Goal: Complete application form: Complete application form

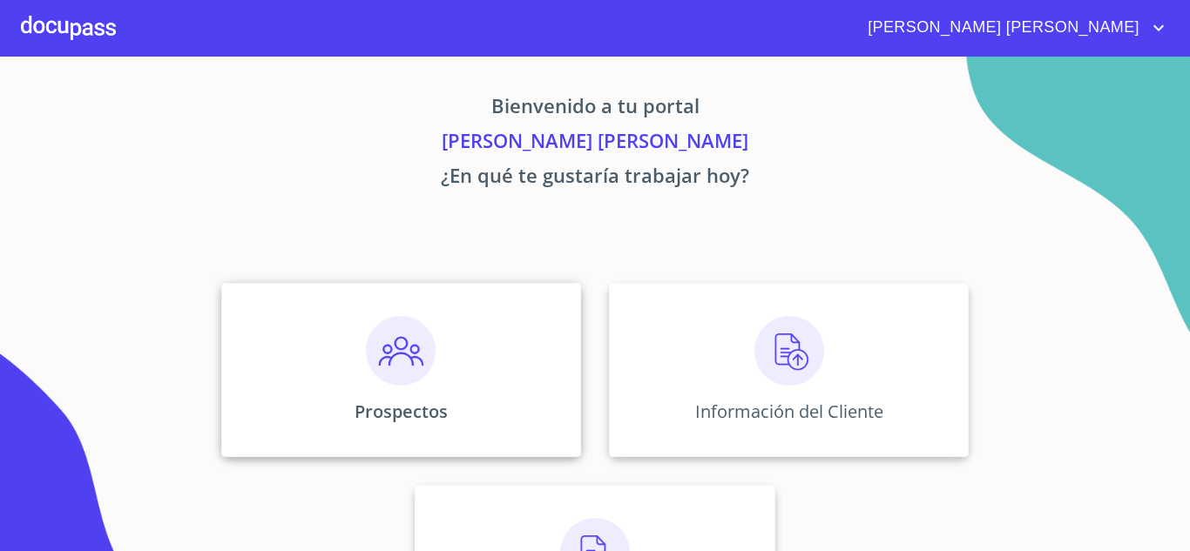
click at [399, 374] on img at bounding box center [401, 351] width 70 height 70
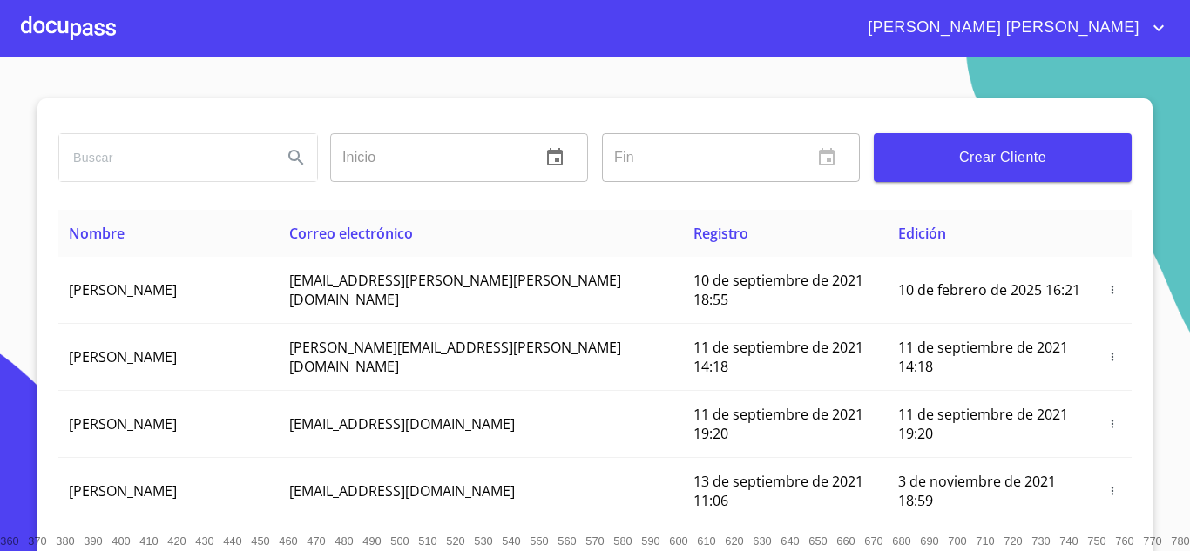
click at [935, 160] on span "Crear Cliente" at bounding box center [1003, 157] width 230 height 24
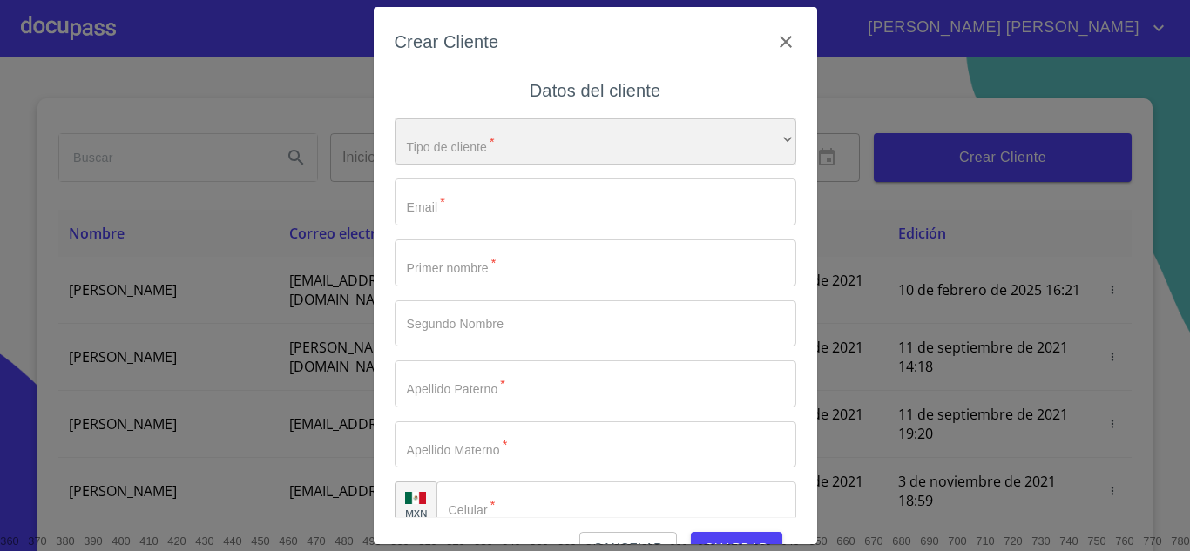
click at [542, 138] on div "​" at bounding box center [596, 141] width 402 height 47
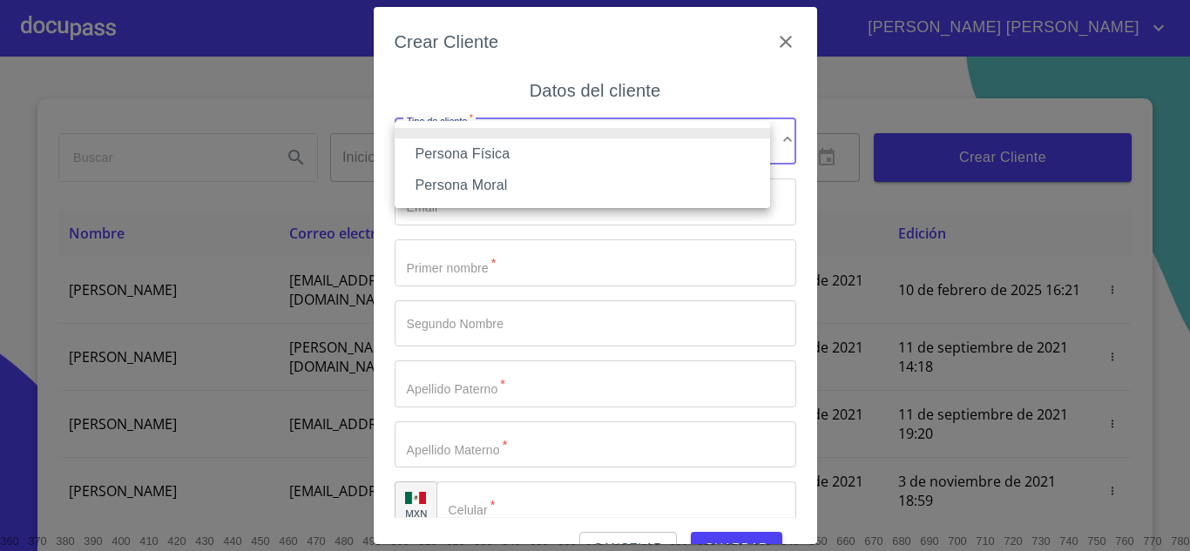
click at [519, 153] on li "Persona Física" at bounding box center [582, 153] width 375 height 31
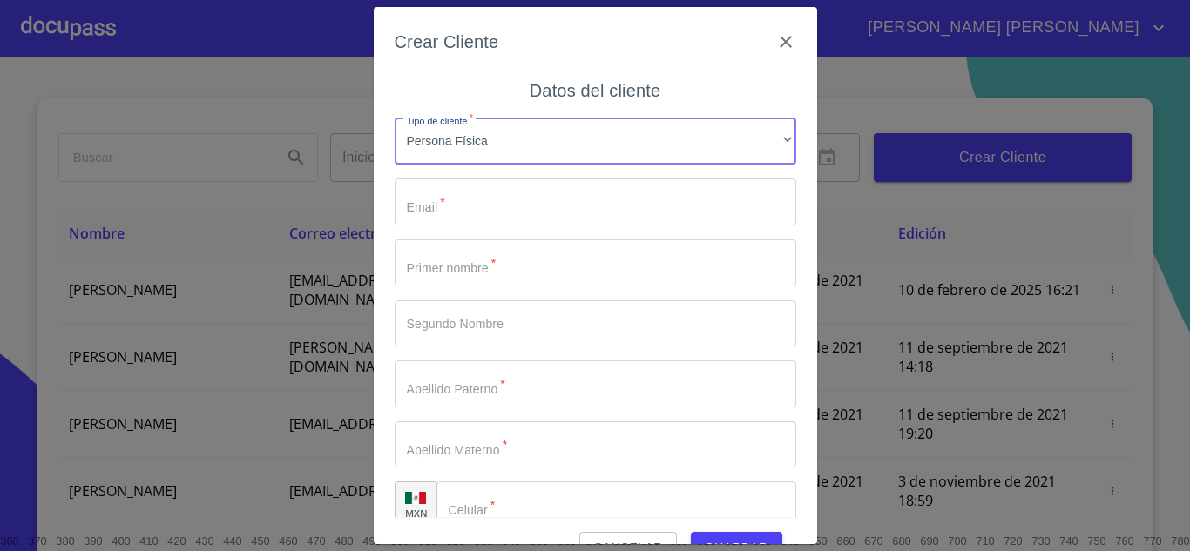
click at [520, 194] on input "Tipo de cliente   *" at bounding box center [596, 202] width 402 height 47
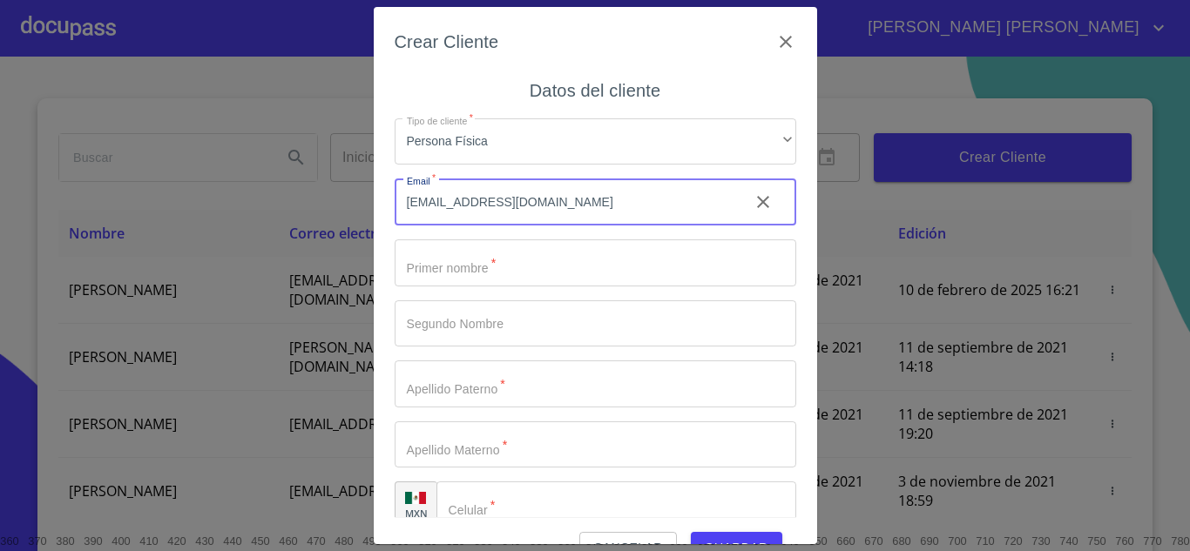
type input "[EMAIL_ADDRESS][DOMAIN_NAME]"
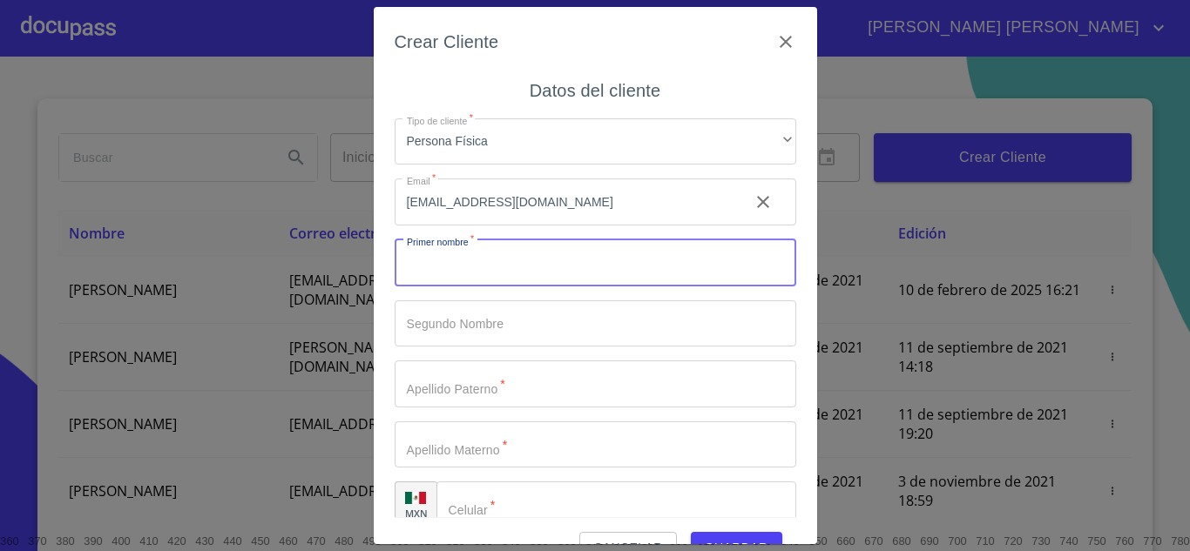
click at [541, 266] on input "Tipo de cliente   *" at bounding box center [596, 263] width 402 height 47
type input "[PERSON_NAME]"
click at [558, 303] on input "Tipo de cliente   *" at bounding box center [596, 324] width 402 height 47
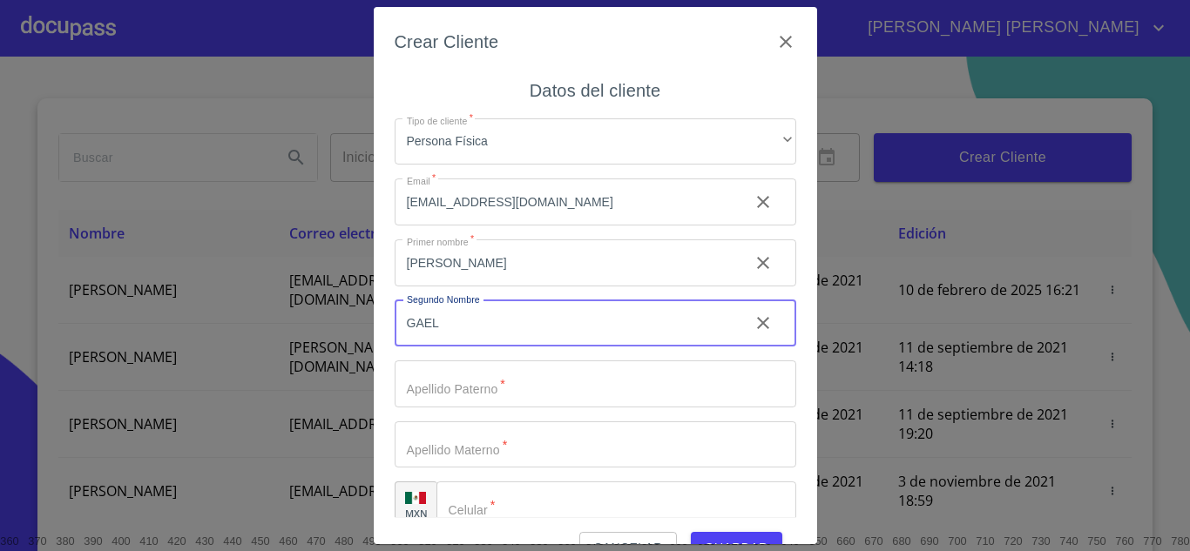
type input "GAEL"
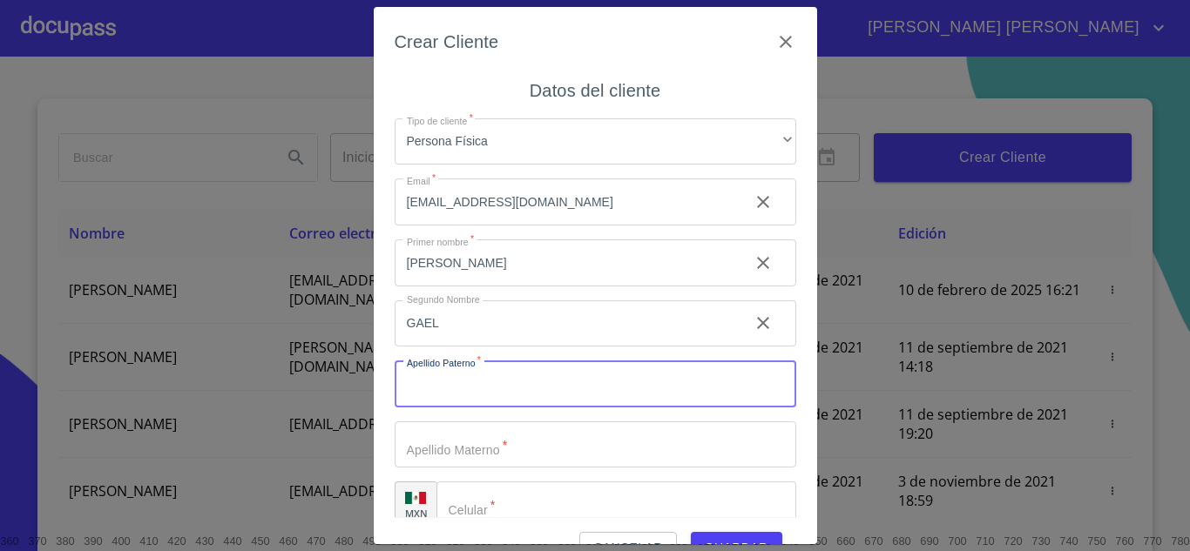
click at [527, 390] on input "Tipo de cliente   *" at bounding box center [596, 384] width 402 height 47
type input "[PERSON_NAME]"
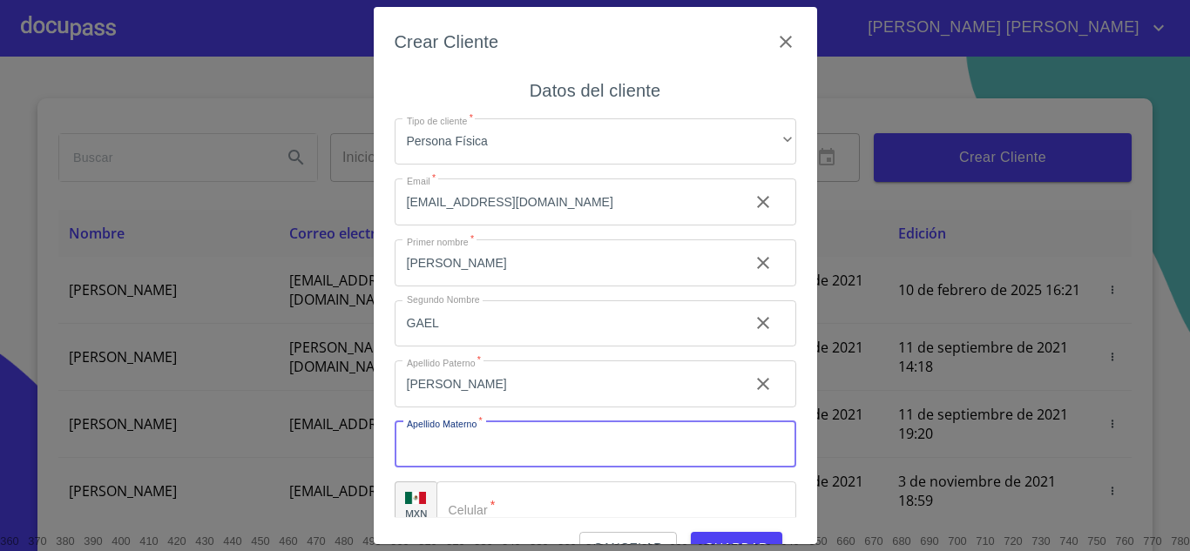
click at [513, 443] on input "Tipo de cliente   *" at bounding box center [596, 445] width 402 height 47
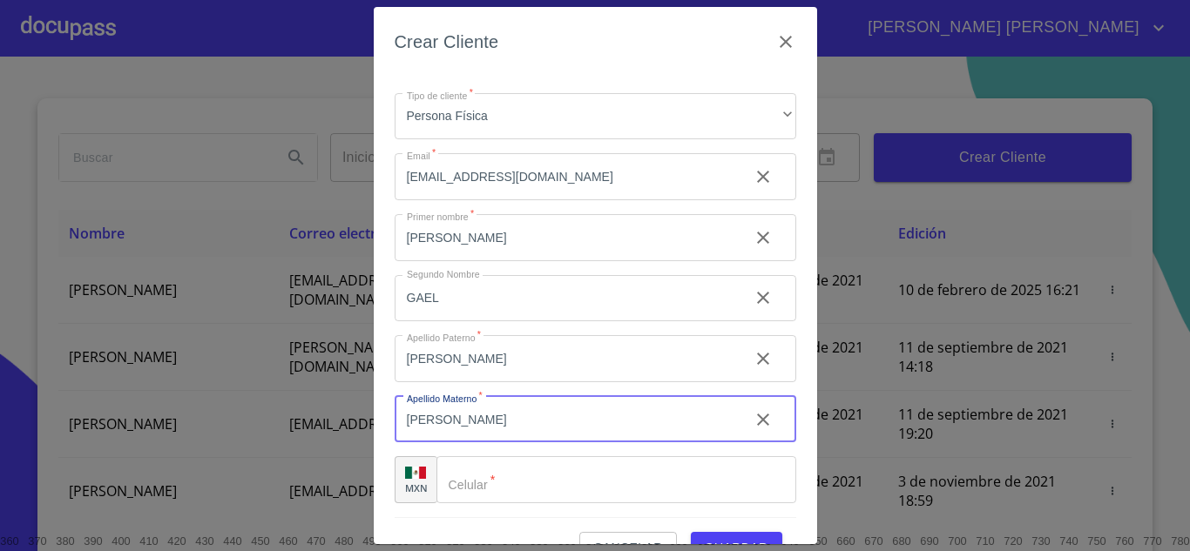
type input "[PERSON_NAME]"
click at [517, 474] on input "Tipo de cliente   *" at bounding box center [616, 479] width 360 height 47
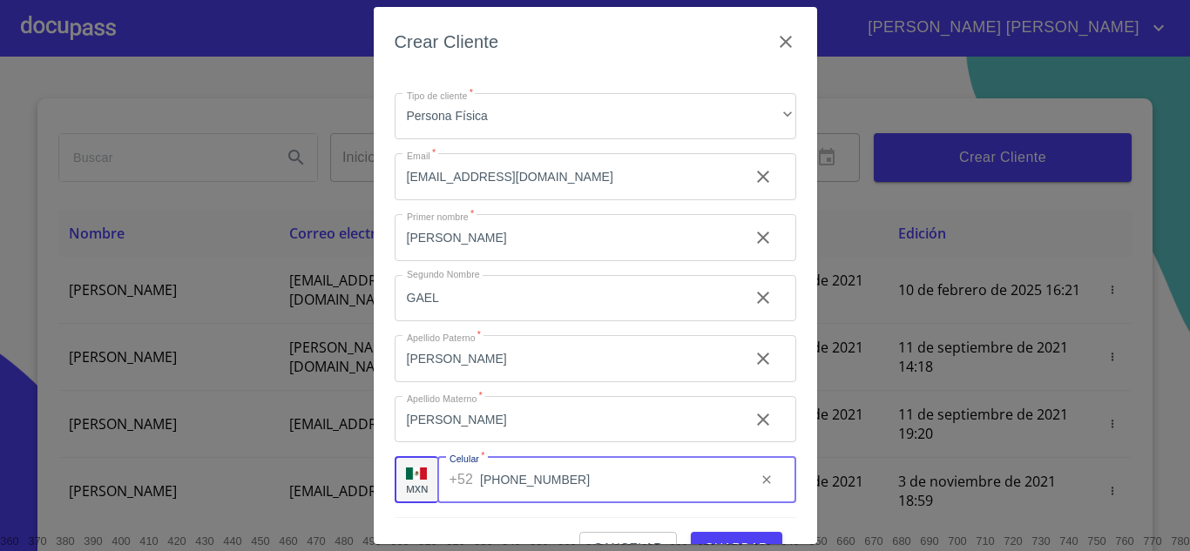
scroll to position [40, 0]
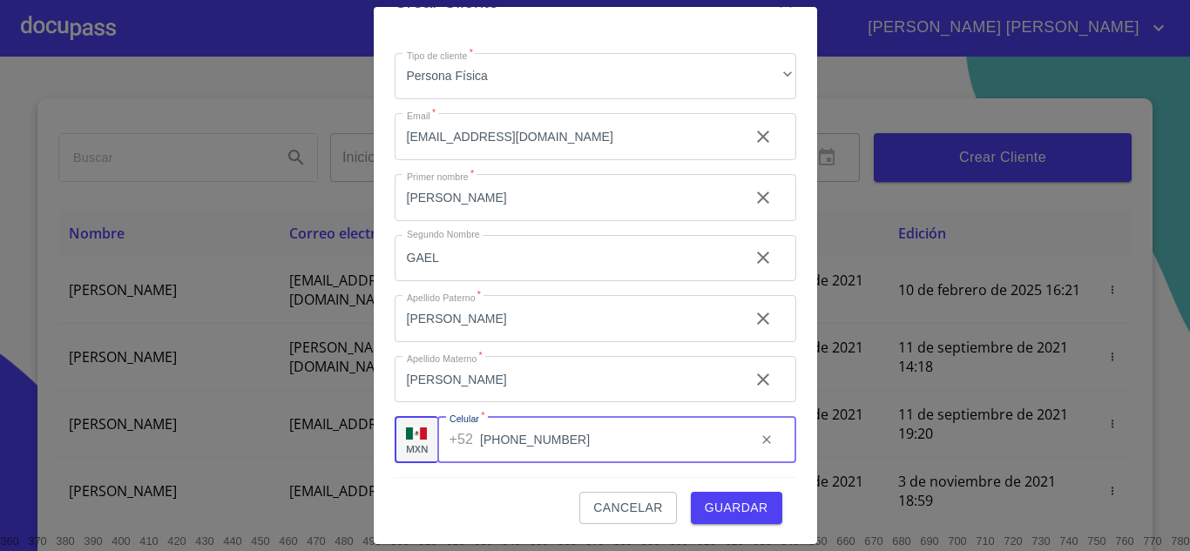
type input "[PHONE_NUMBER]"
click at [745, 503] on span "Guardar" at bounding box center [737, 508] width 64 height 22
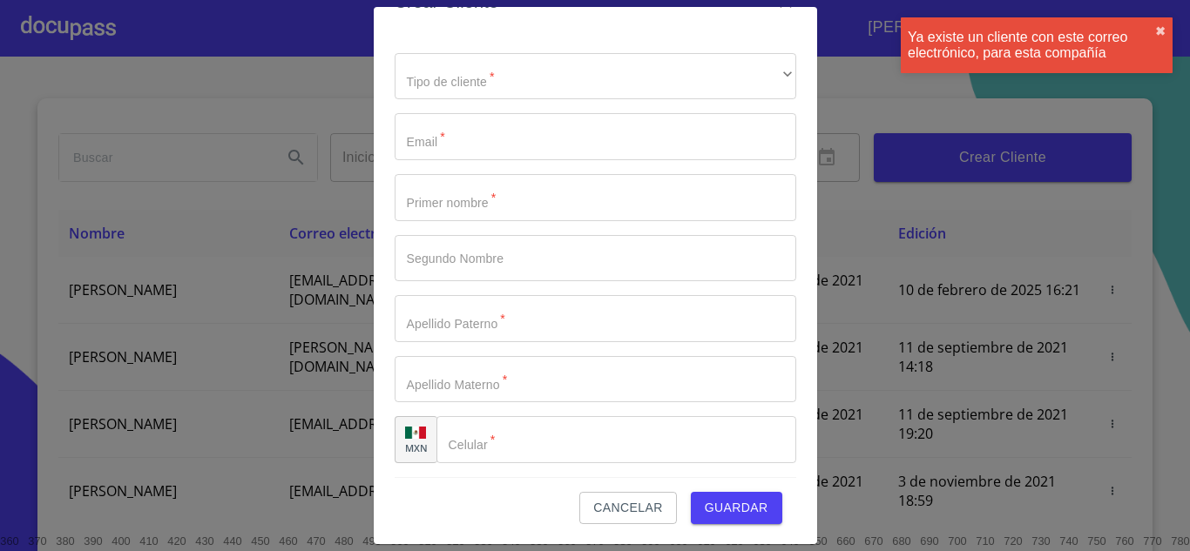
click at [863, 63] on div "Crear Cliente Datos del cliente Tipo de cliente   * ​ ​ Email   * ​ Primer nomb…" at bounding box center [595, 275] width 1190 height 551
click at [611, 504] on span "Cancelar" at bounding box center [627, 508] width 69 height 22
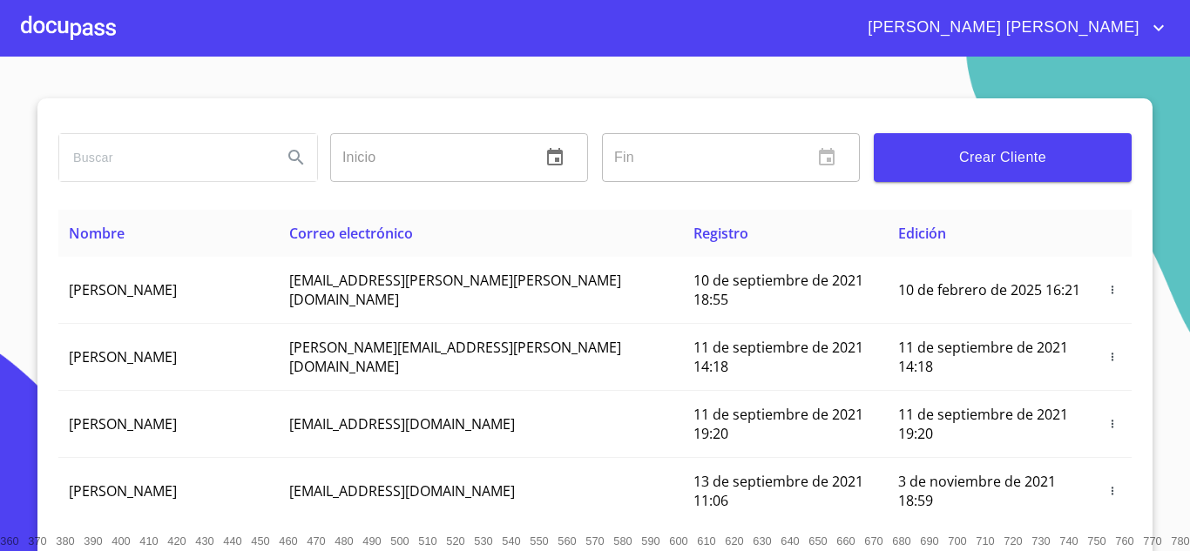
click at [110, 35] on div at bounding box center [68, 28] width 95 height 56
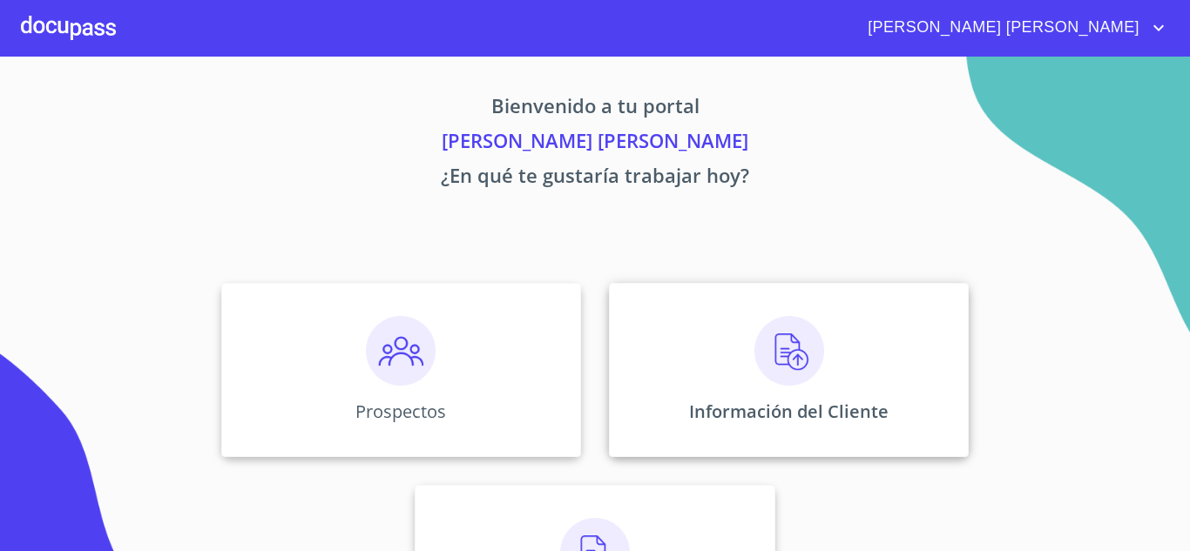
click at [781, 376] on img at bounding box center [789, 351] width 70 height 70
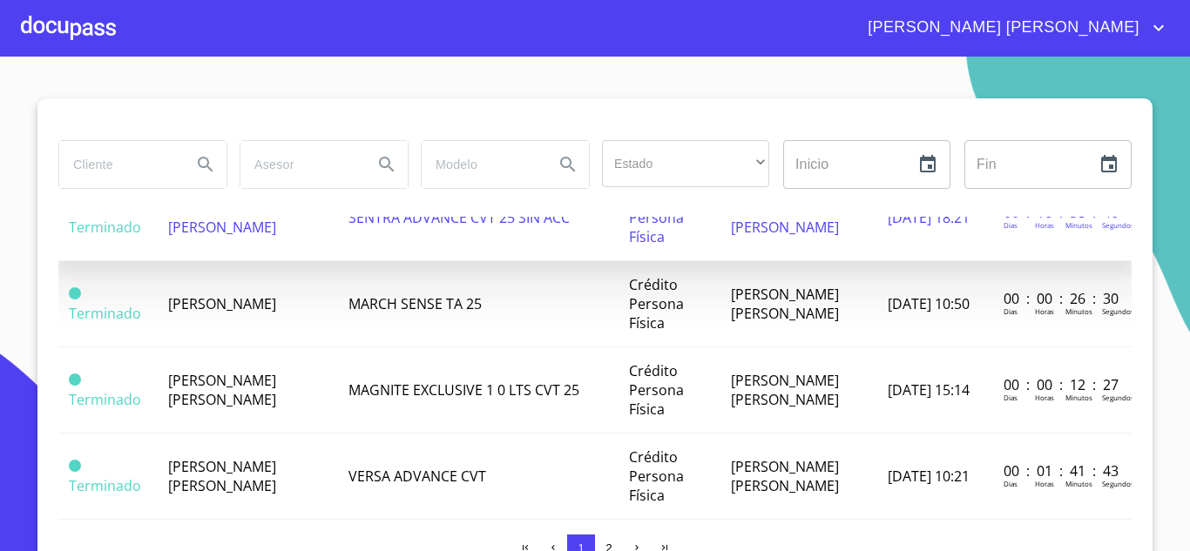
scroll to position [610, 0]
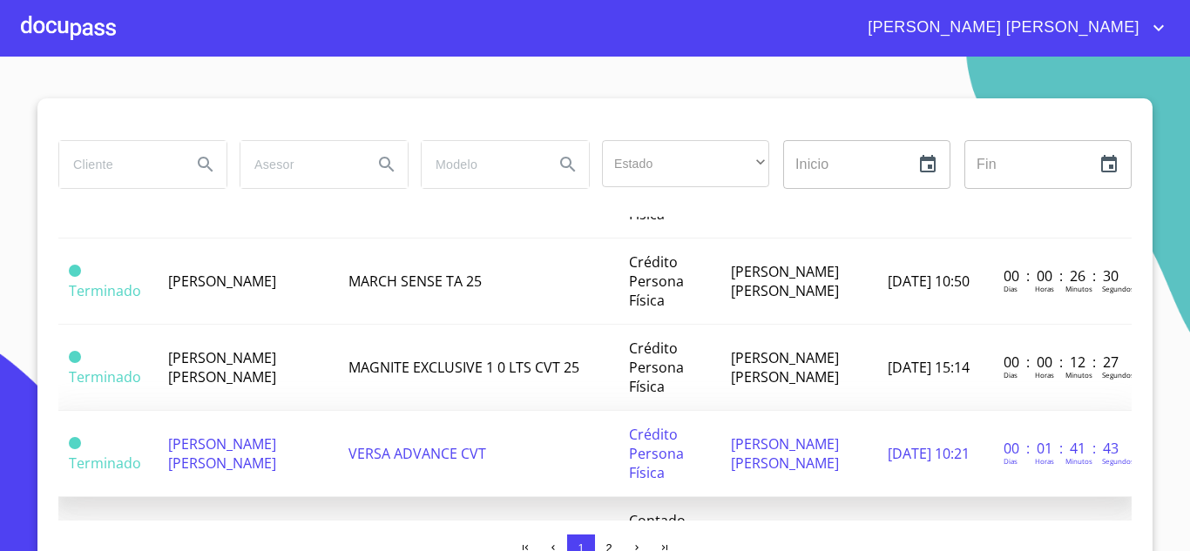
click at [274, 470] on td "[PERSON_NAME] [PERSON_NAME]" at bounding box center [247, 454] width 179 height 86
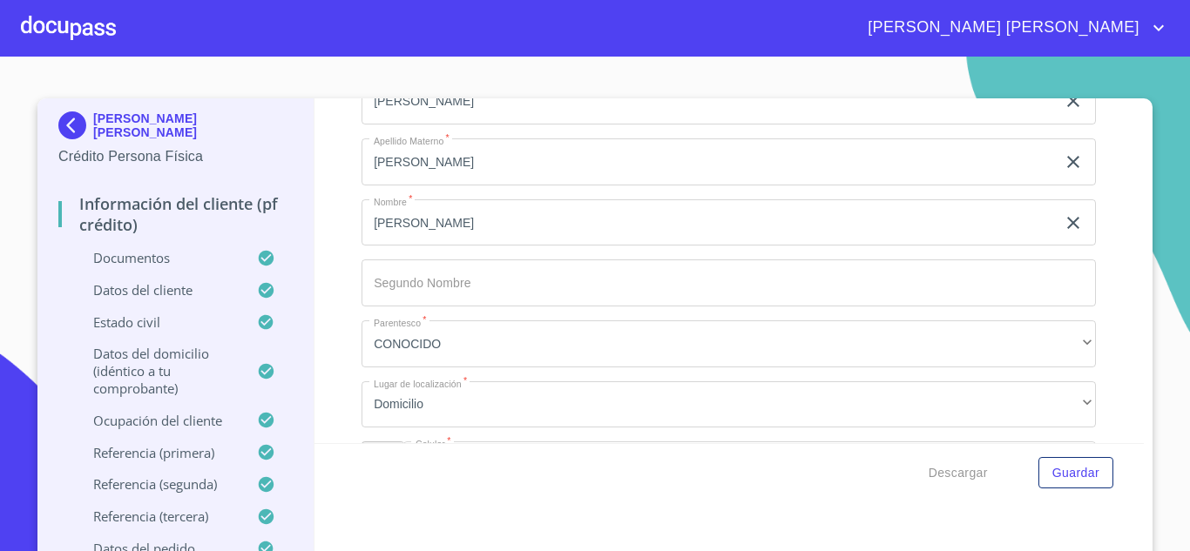
scroll to position [7404, 0]
click at [78, 31] on div at bounding box center [68, 28] width 95 height 56
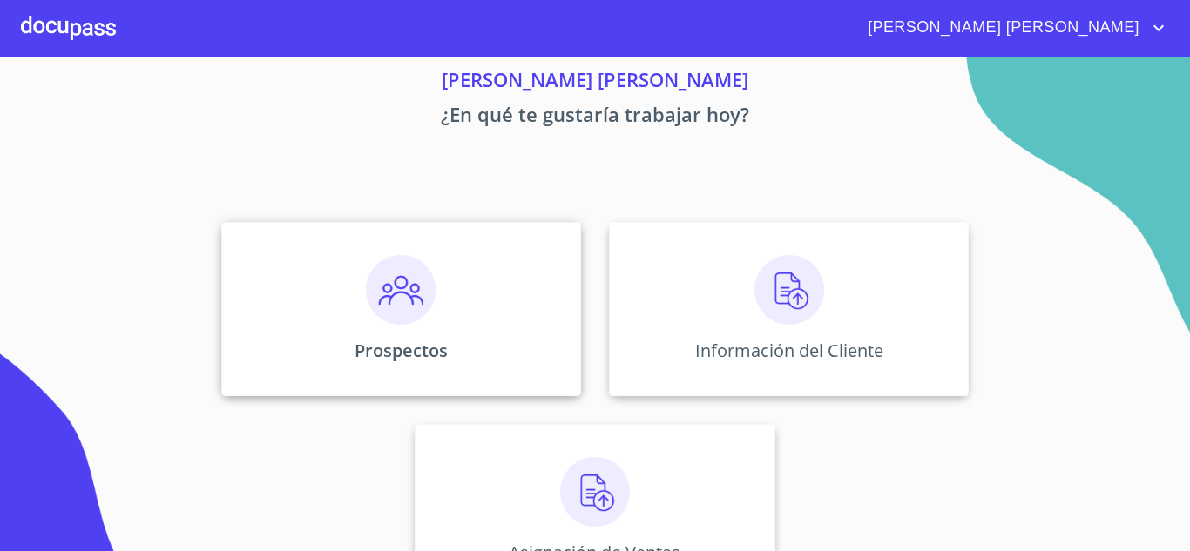
scroll to position [122, 0]
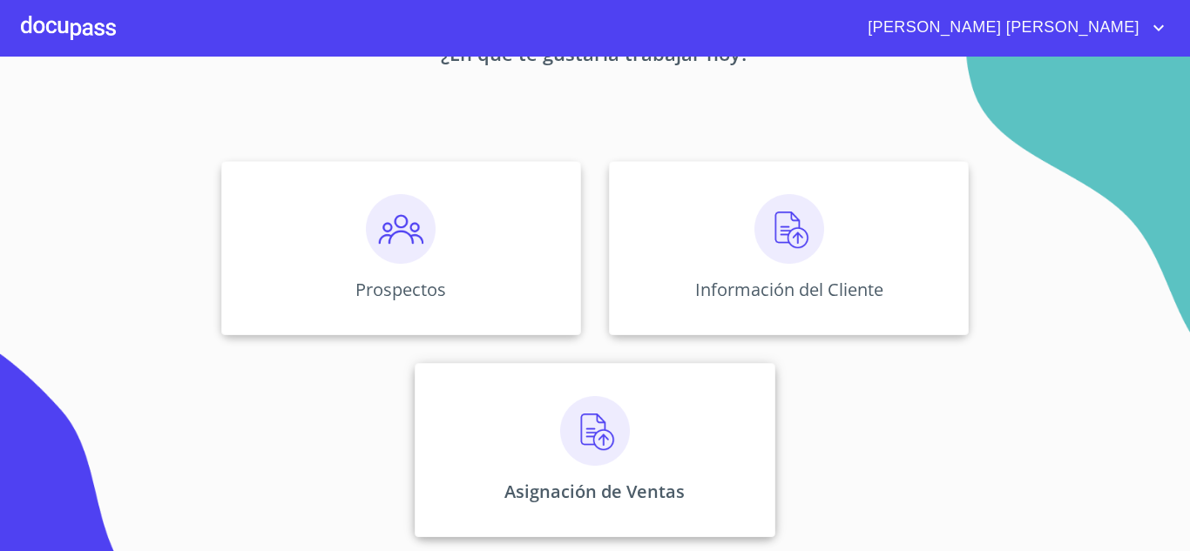
click at [573, 431] on img at bounding box center [595, 431] width 70 height 70
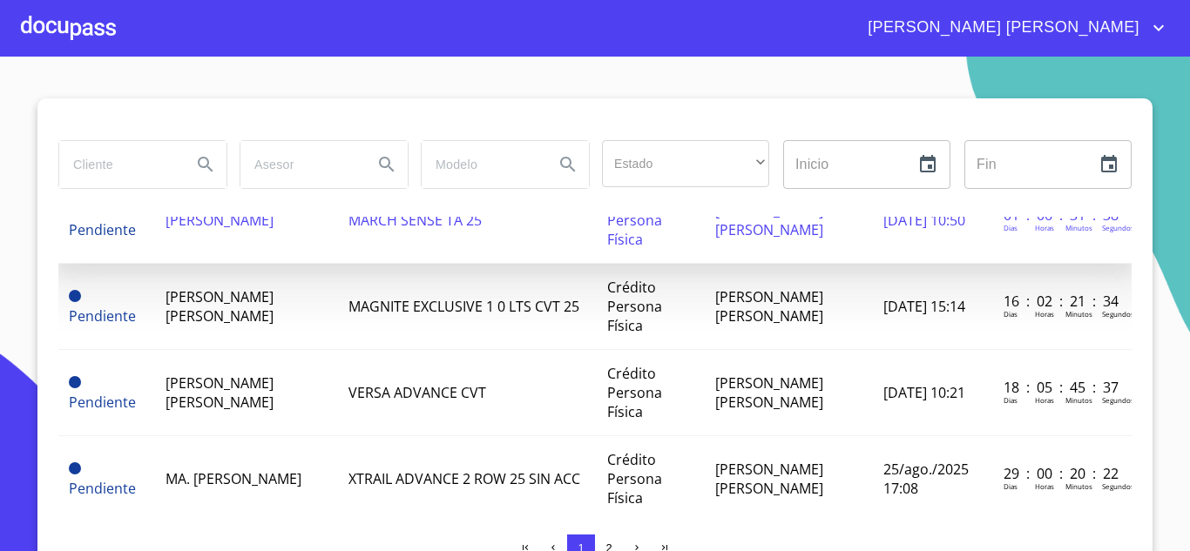
scroll to position [174, 0]
click at [287, 390] on td "[PERSON_NAME] [PERSON_NAME]" at bounding box center [246, 391] width 183 height 86
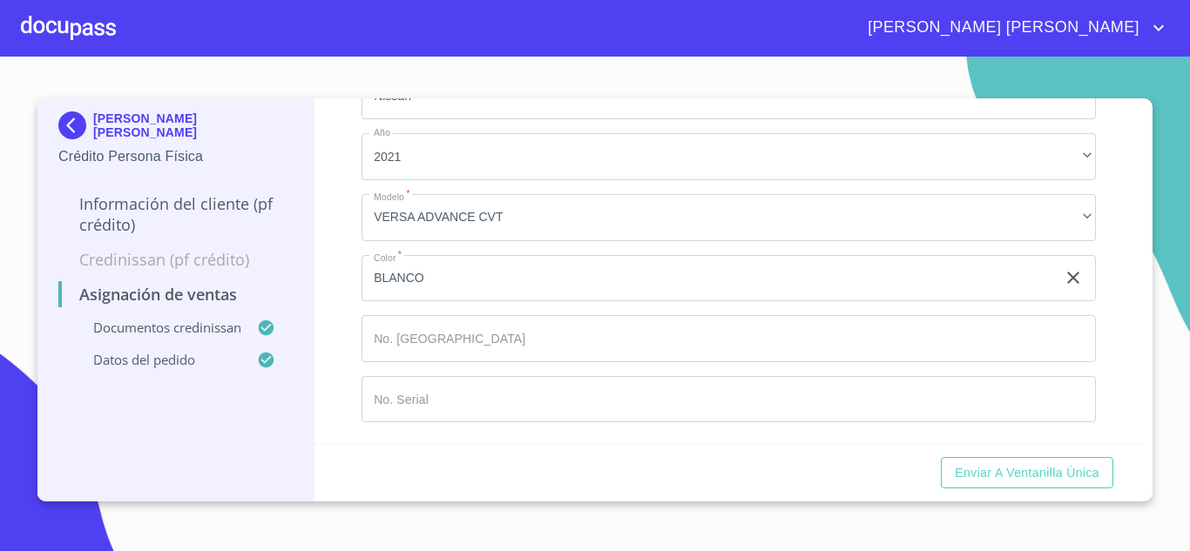
scroll to position [1231, 0]
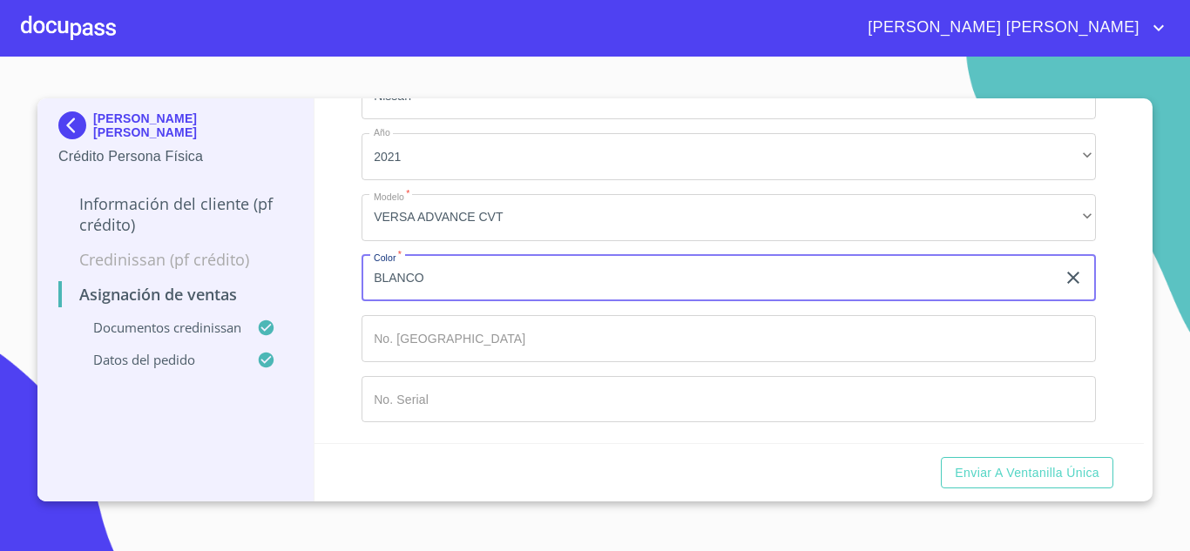
click at [645, 287] on input "BLANCO" at bounding box center [708, 278] width 694 height 47
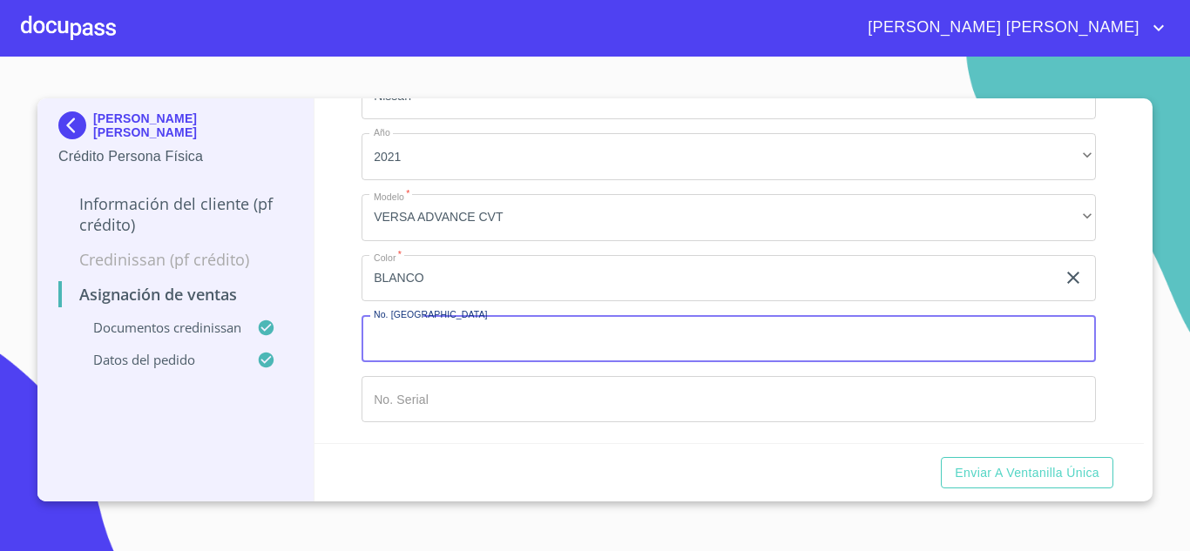
click at [530, 348] on input "Marca   *" at bounding box center [728, 338] width 734 height 47
type input "149312"
click at [508, 401] on input "Marca   *" at bounding box center [728, 399] width 734 height 47
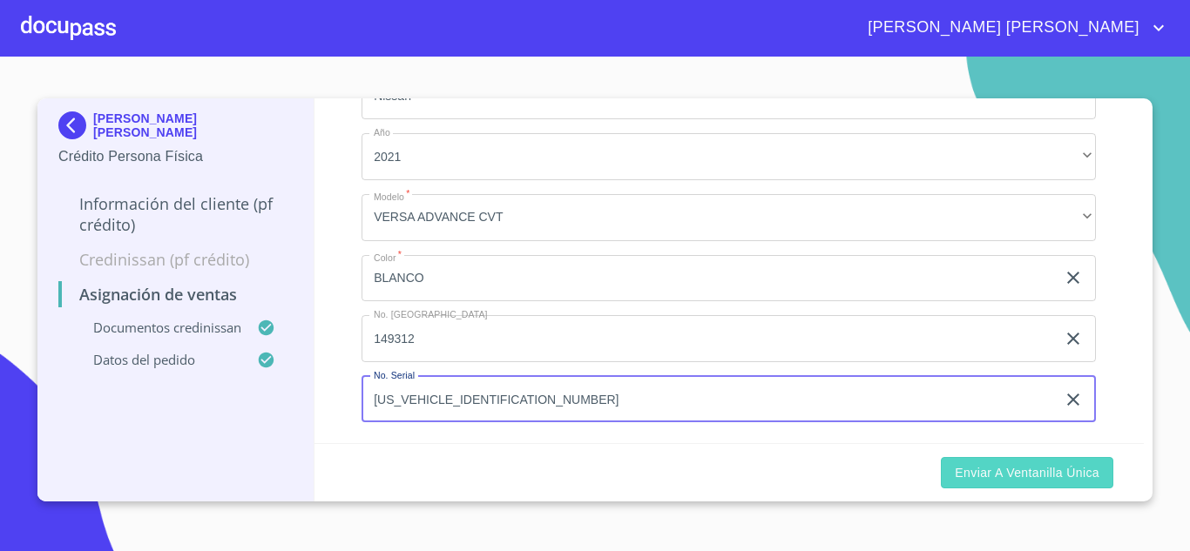
type input "[US_VEHICLE_IDENTIFICATION_NUMBER]"
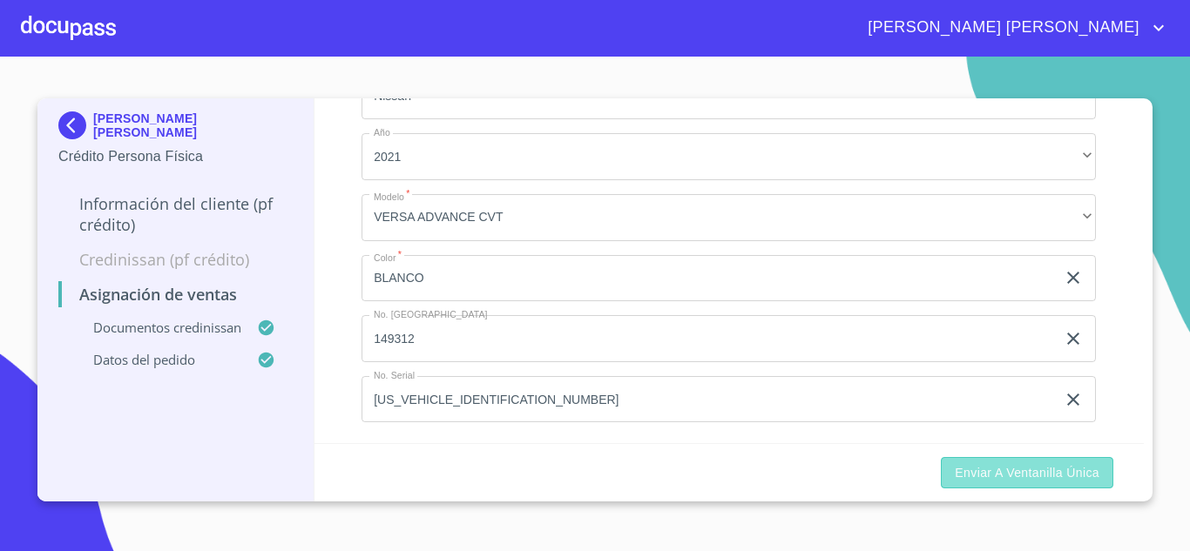
click at [1091, 474] on span "Enviar a Ventanilla única" at bounding box center [1027, 474] width 145 height 22
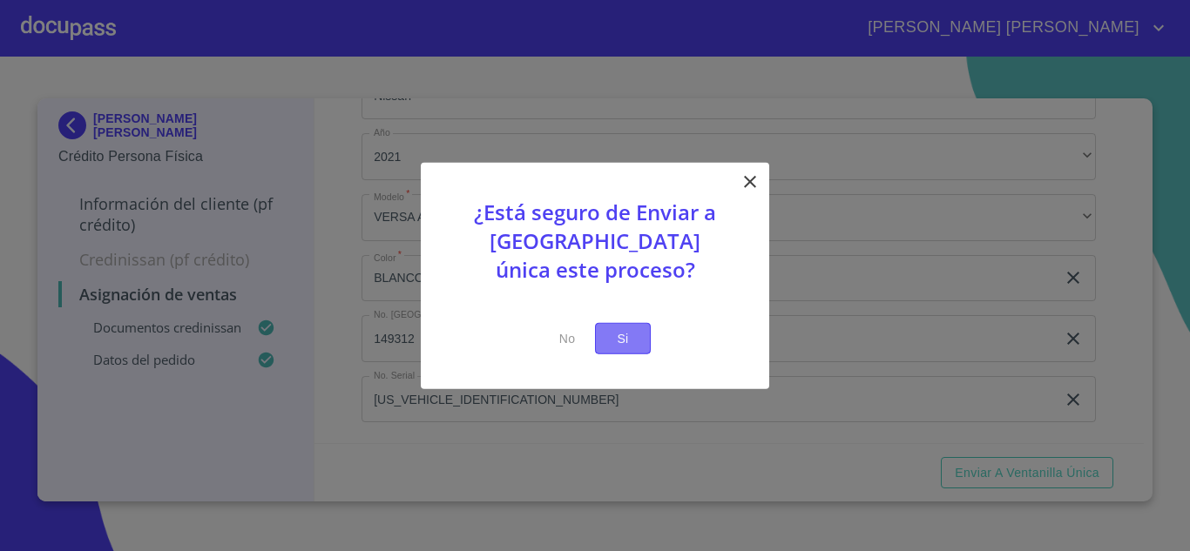
click at [637, 343] on button "Si" at bounding box center [623, 338] width 56 height 32
